Goal: Check status: Check status

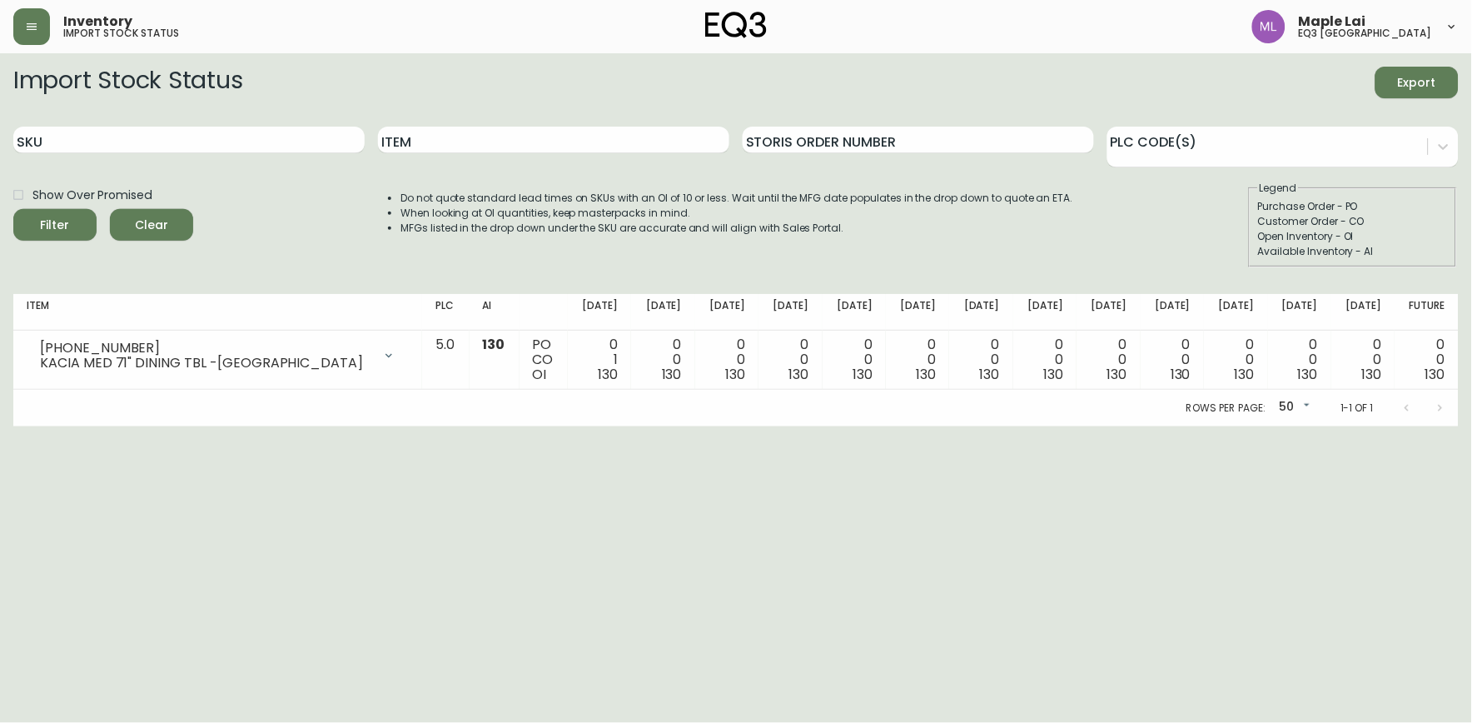
click at [221, 138] on input "SKU" at bounding box center [188, 140] width 351 height 27
paste input "[PHONE_NUMBER]"
click at [13, 209] on button "Filter" at bounding box center [54, 225] width 83 height 32
type input "7"
paste input "[PHONE_NUMBER]"
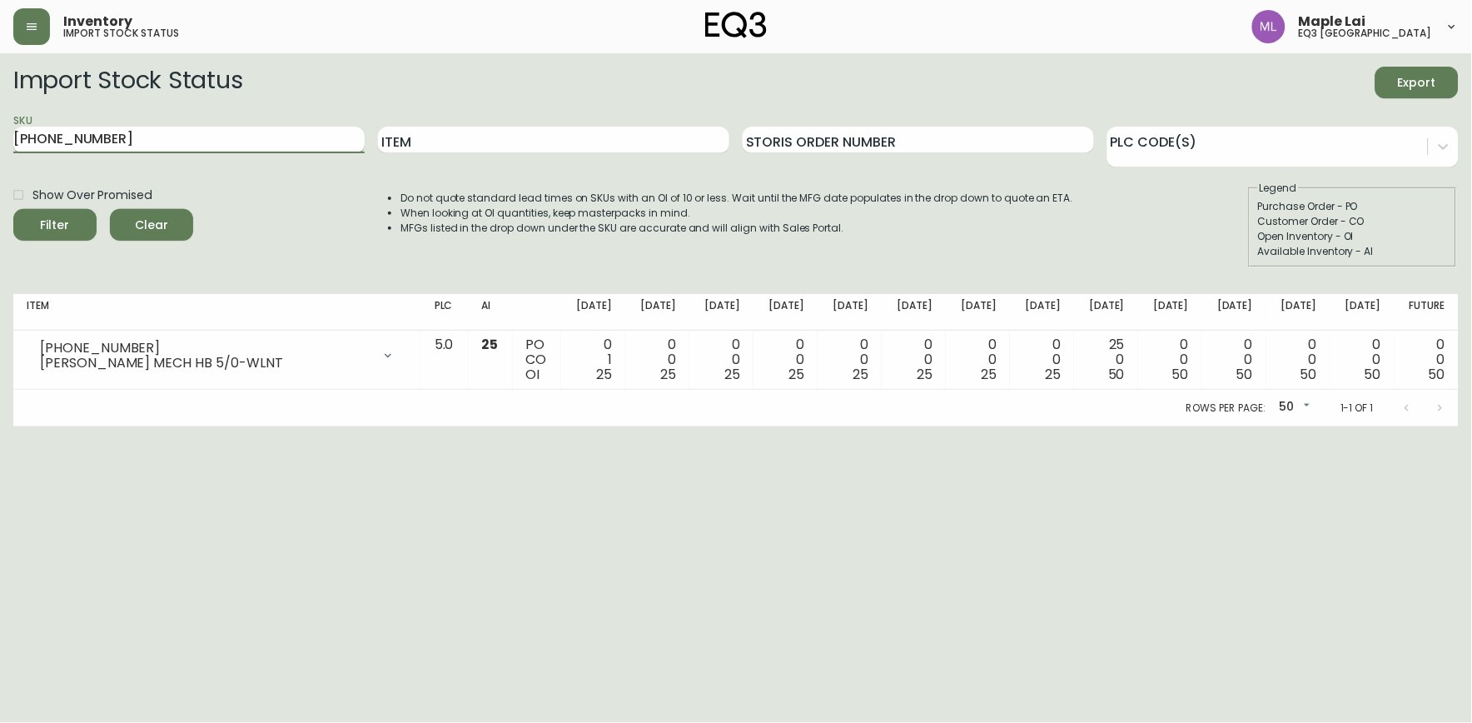
click at [13, 209] on button "Filter" at bounding box center [54, 225] width 83 height 32
type input "7"
paste input "[PHONE_NUMBER]"
click at [13, 209] on button "Filter" at bounding box center [54, 225] width 83 height 32
type input "7"
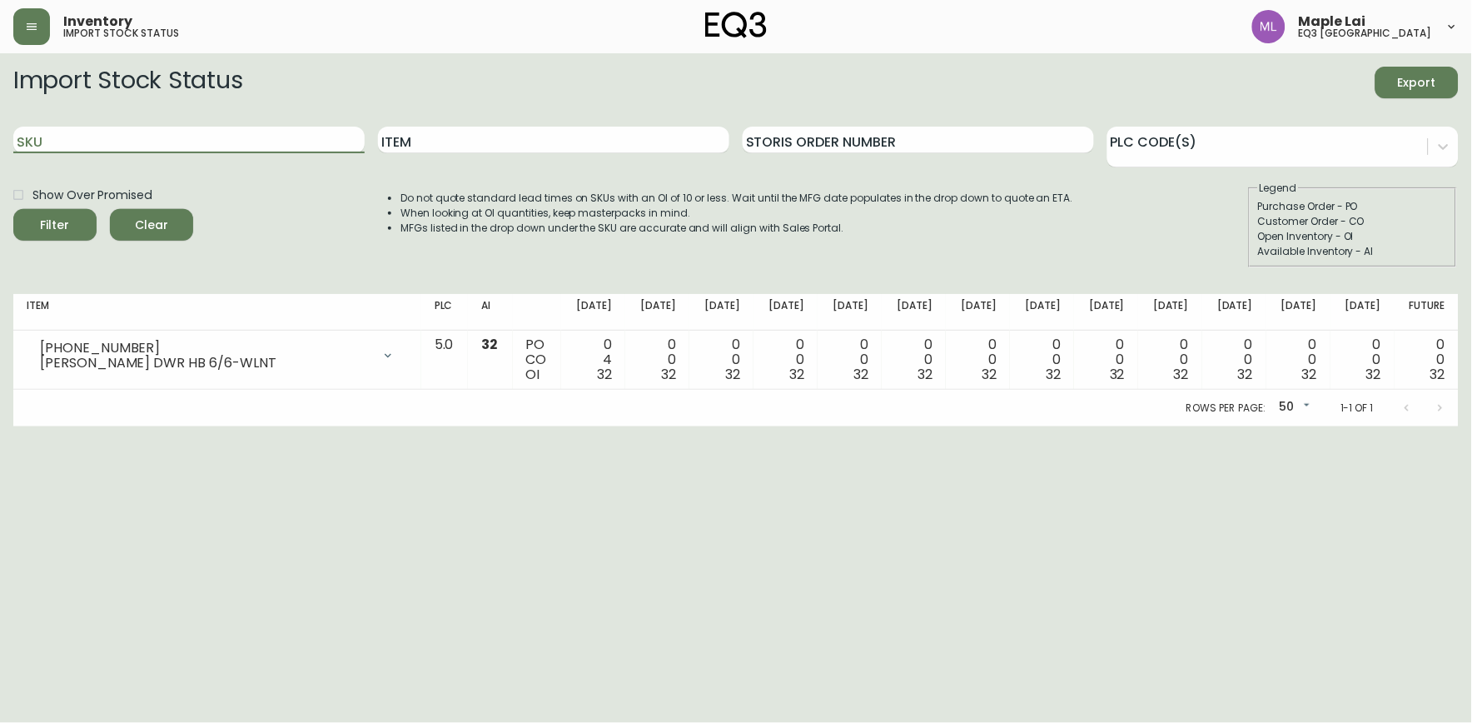
paste input "[PHONE_NUMBER]"
click at [13, 209] on button "Filter" at bounding box center [54, 225] width 83 height 32
type input "6"
paste input "[PHONE_NUMBER]"
type input "[PHONE_NUMBER]"
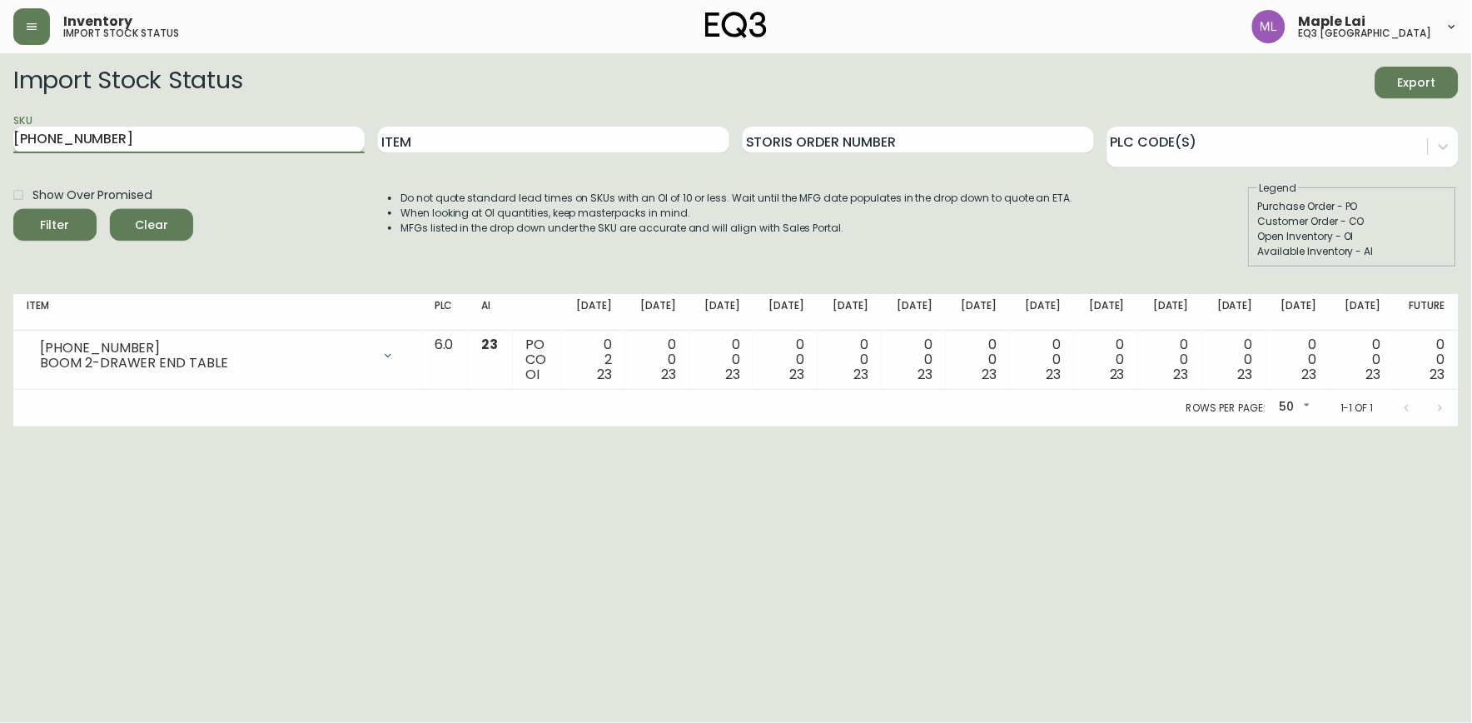
click at [13, 209] on button "Filter" at bounding box center [54, 225] width 83 height 32
